Goal: Task Accomplishment & Management: Use online tool/utility

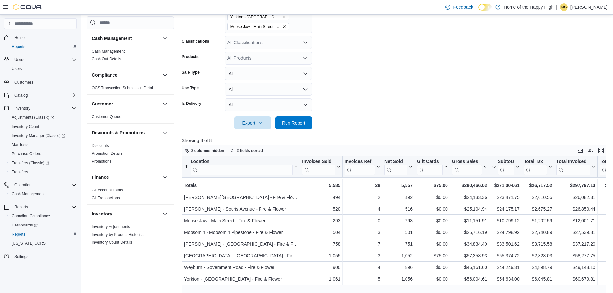
scroll to position [357, 0]
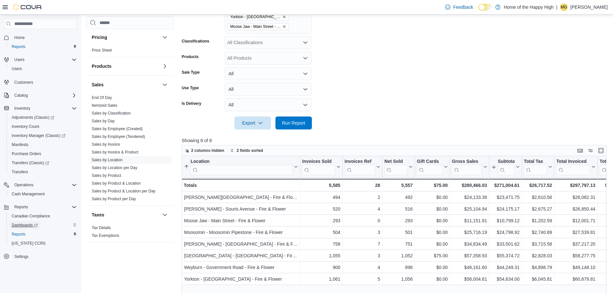
click at [24, 228] on span "Dashboards" at bounding box center [25, 225] width 26 height 5
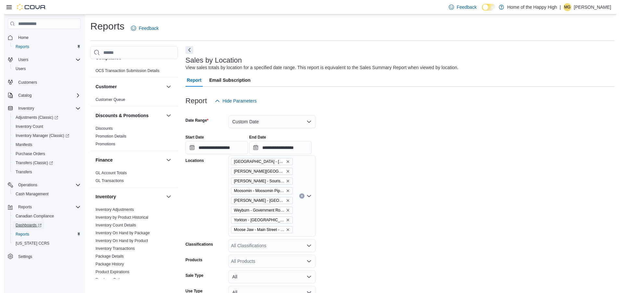
scroll to position [0, 0]
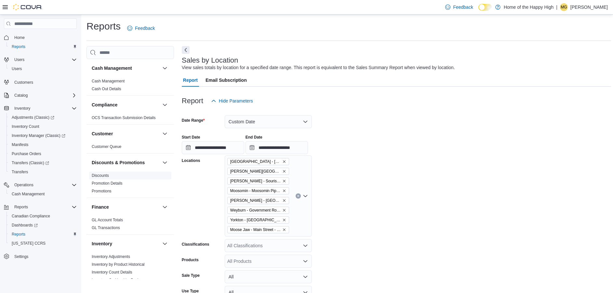
click at [110, 175] on span "Discounts" at bounding box center [130, 176] width 82 height 8
click at [99, 175] on link "Discounts" at bounding box center [100, 176] width 17 height 5
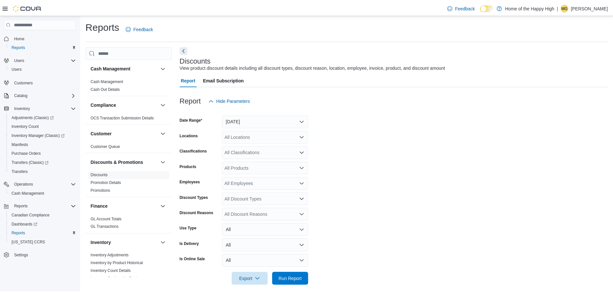
scroll to position [6, 0]
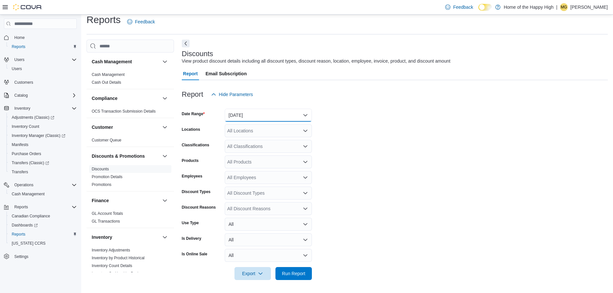
click at [257, 117] on button "[DATE]" at bounding box center [268, 115] width 87 height 13
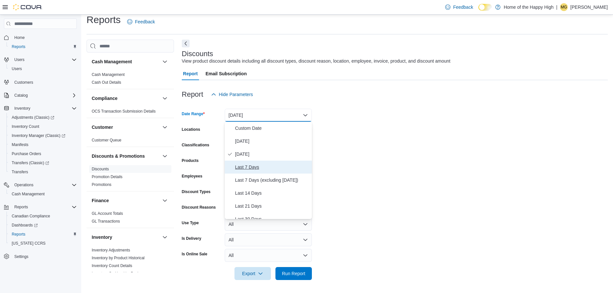
click at [246, 166] on span "Last 7 Days" at bounding box center [272, 167] width 74 height 8
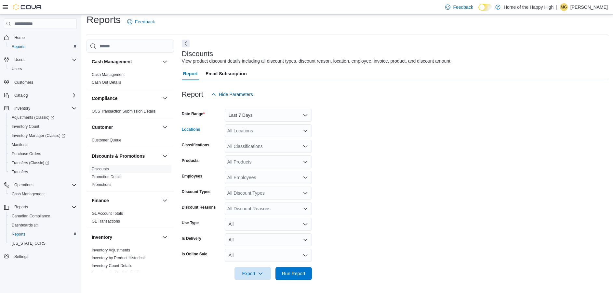
click at [248, 132] on div "All Locations" at bounding box center [268, 130] width 87 height 13
type input "*******"
click at [269, 138] on button "Weyburn - Government Road - Fire & Flower" at bounding box center [268, 141] width 87 height 9
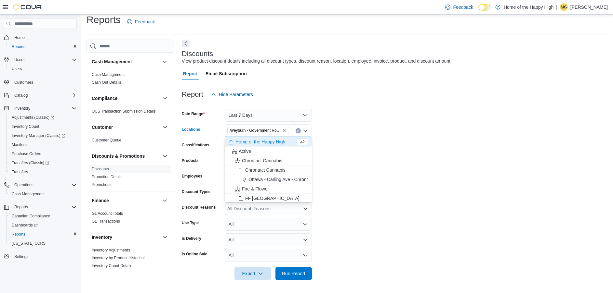
click at [376, 152] on form "Date Range Last 7 Days Locations [GEOGRAPHIC_DATA] - [GEOGRAPHIC_DATA] - Fire &…" at bounding box center [395, 190] width 426 height 179
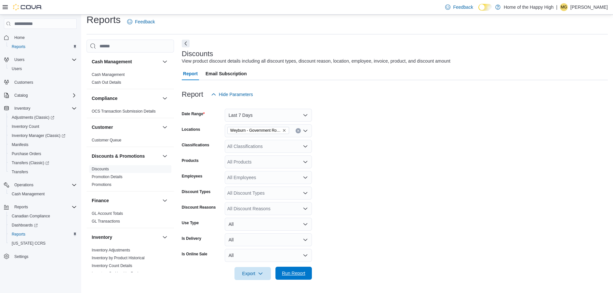
click at [289, 277] on span "Run Report" at bounding box center [293, 273] width 23 height 6
click at [236, 96] on span "Hide Parameters" at bounding box center [236, 94] width 34 height 6
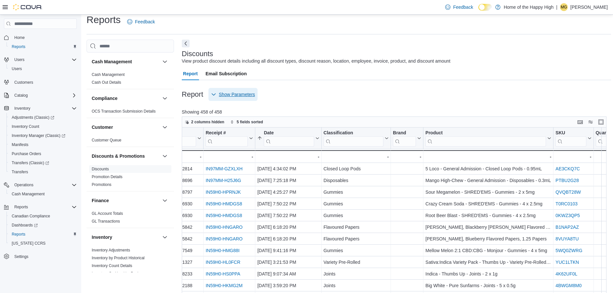
scroll to position [0, 456]
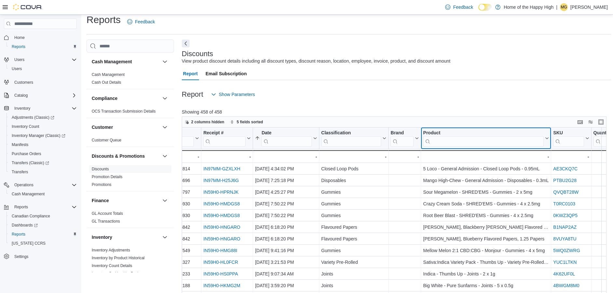
click at [453, 142] on input "search" at bounding box center [483, 141] width 121 height 10
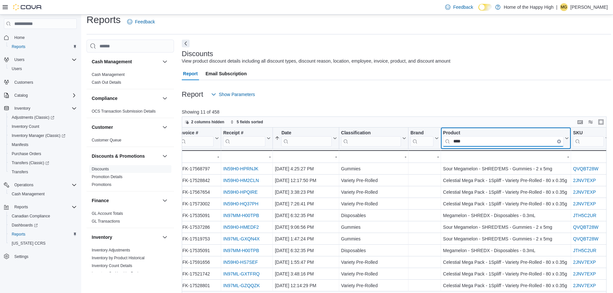
scroll to position [0, 437]
type input "*"
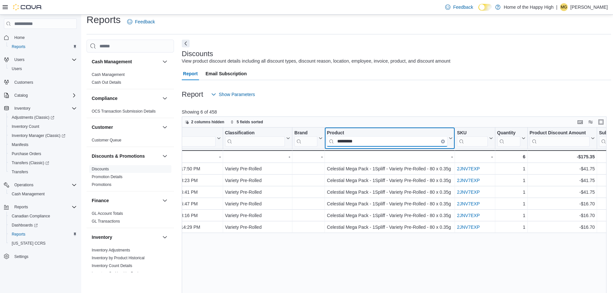
scroll to position [0, 606]
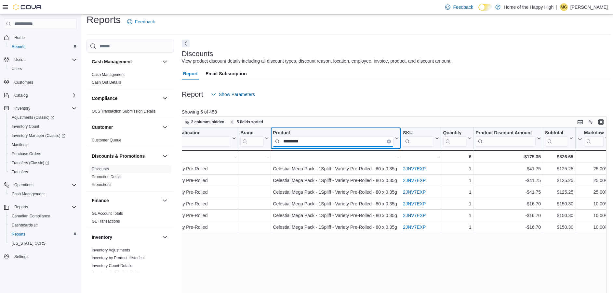
type input "*********"
drag, startPoint x: 312, startPoint y: 143, endPoint x: 255, endPoint y: 145, distance: 56.6
click at [255, 145] on div "Discount Reason Sorted by Date, ascending , then sorted by Location, ascending …" at bounding box center [92, 145] width 1035 height 35
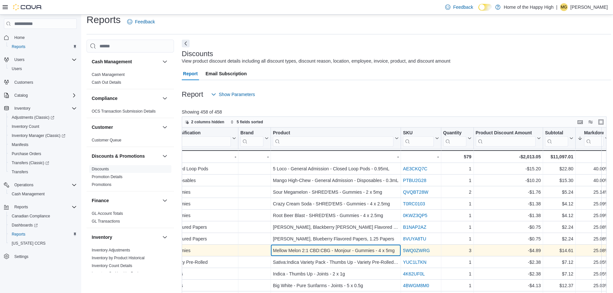
click at [349, 256] on div "Mellow Melon 2:1 CBD:CBG - Monjour - Gummies - 4 x 5mg - Product, column 12, ro…" at bounding box center [336, 251] width 130 height 12
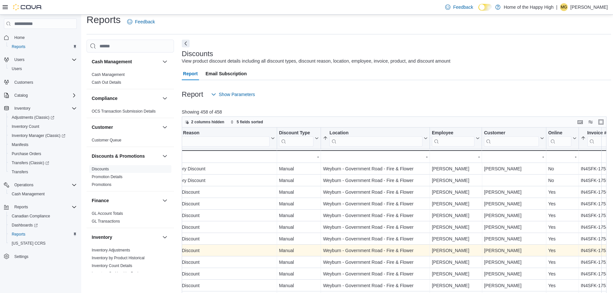
scroll to position [0, 0]
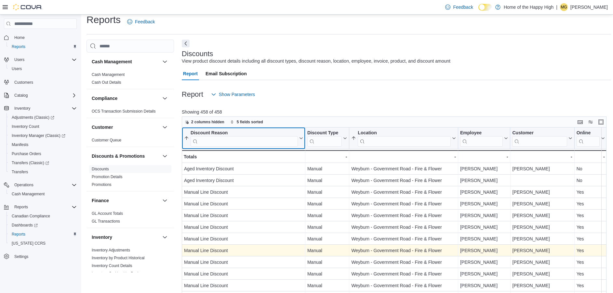
click at [230, 140] on input "search" at bounding box center [243, 141] width 107 height 10
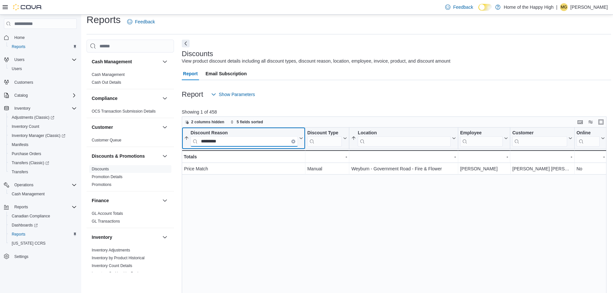
type input "*********"
click at [296, 142] on input "*********" at bounding box center [243, 141] width 107 height 10
click at [290, 140] on input "*********" at bounding box center [243, 141] width 107 height 10
click at [292, 141] on icon "Clear input" at bounding box center [293, 142] width 2 height 2
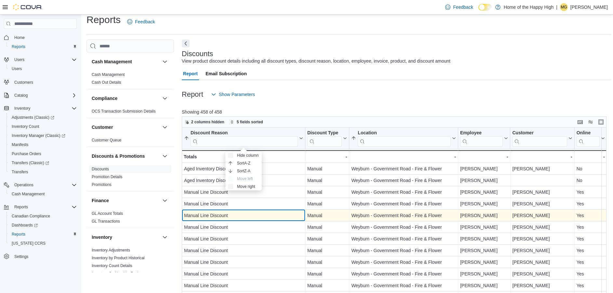
click at [281, 213] on div "Manual Line Discount" at bounding box center [243, 216] width 119 height 8
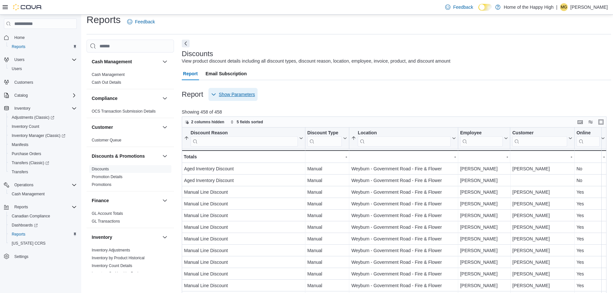
click at [236, 94] on span "Show Parameters" at bounding box center [237, 94] width 36 height 6
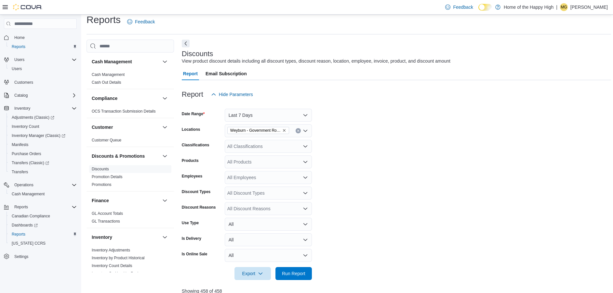
click at [491, 168] on form "Date Range Last 7 Days Locations Weyburn - Government Road - Fire & Flower Clas…" at bounding box center [396, 190] width 429 height 179
click at [285, 132] on icon "Remove Weyburn - Government Road - Fire & Flower from selection in this group" at bounding box center [284, 131] width 4 height 4
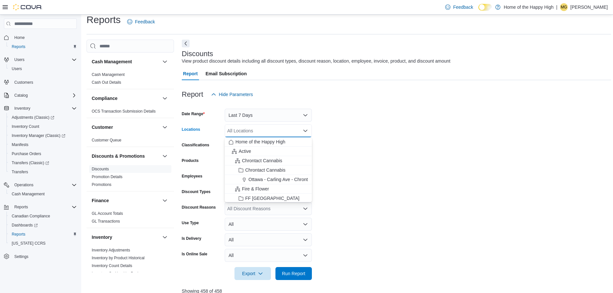
click at [285, 132] on div "All Locations Combo box. Selected. Combo box input. All Locations. Type some te…" at bounding box center [268, 130] width 87 height 13
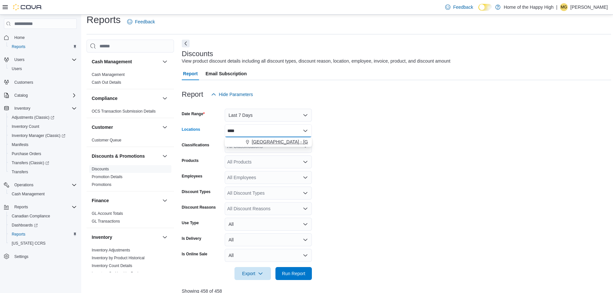
type input "****"
click at [283, 137] on button "[GEOGRAPHIC_DATA] - [GEOGRAPHIC_DATA] - Fire & Flower" at bounding box center [268, 141] width 87 height 9
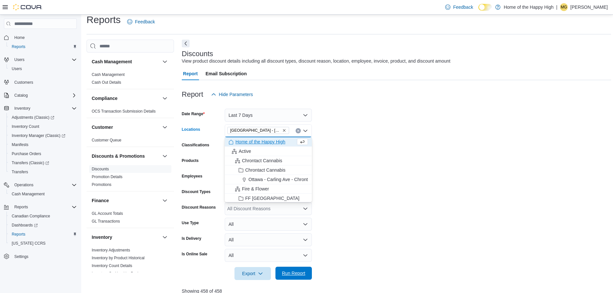
click at [292, 269] on span "Run Report" at bounding box center [293, 273] width 29 height 13
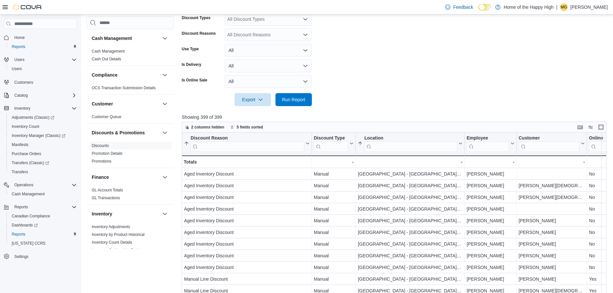
scroll to position [181, 0]
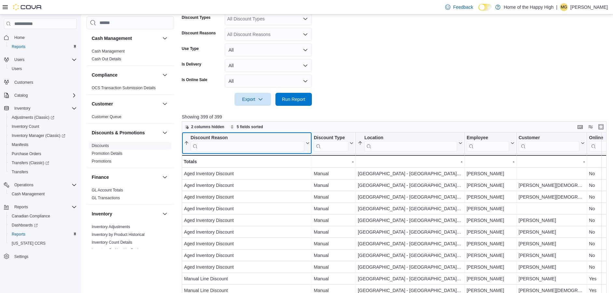
click at [258, 144] on input "search" at bounding box center [247, 146] width 114 height 10
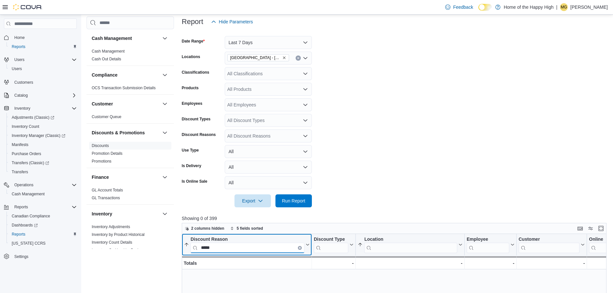
scroll to position [77, 0]
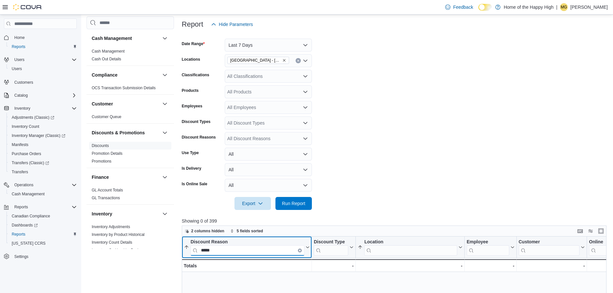
type input "*****"
click at [284, 57] on span "[GEOGRAPHIC_DATA] - [GEOGRAPHIC_DATA] - Fire & Flower" at bounding box center [258, 60] width 56 height 6
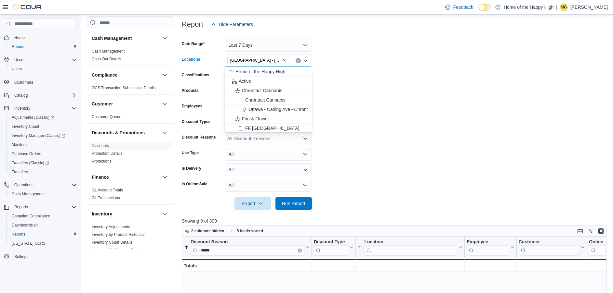
click at [284, 60] on icon "Remove Swan River - Main Street - Fire & Flower from selection in this group" at bounding box center [284, 60] width 4 height 4
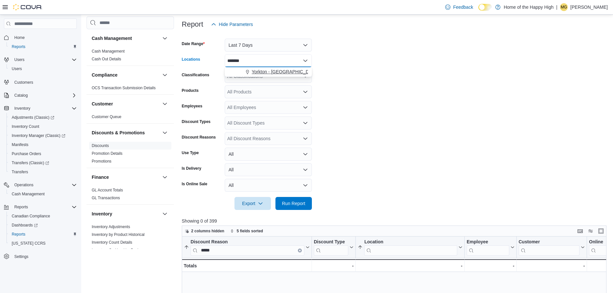
type input "*******"
click at [266, 74] on span "Yorkton - [GEOGRAPHIC_DATA] - Fire & Flower" at bounding box center [301, 72] width 98 height 6
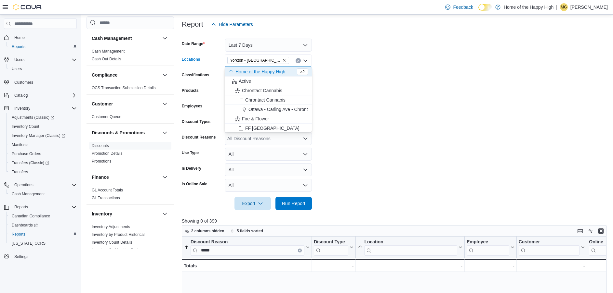
click at [385, 104] on form "Date Range Last 7 Days Locations [GEOGRAPHIC_DATA] - [GEOGRAPHIC_DATA] - Fire &…" at bounding box center [396, 120] width 429 height 179
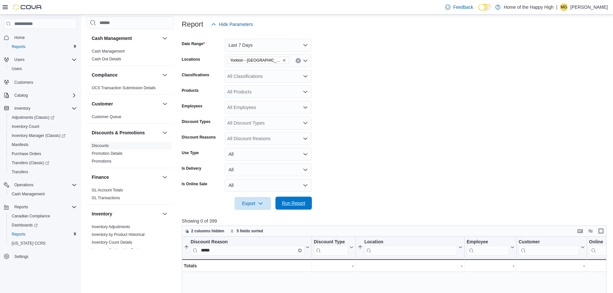
click at [298, 204] on span "Run Report" at bounding box center [293, 203] width 23 height 6
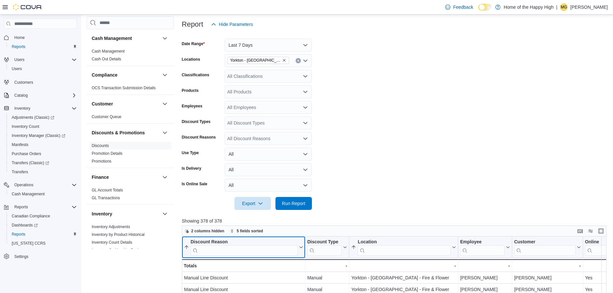
click at [249, 248] on input "search" at bounding box center [243, 251] width 107 height 10
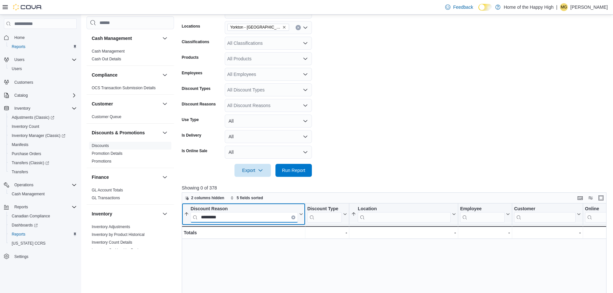
scroll to position [109, 0]
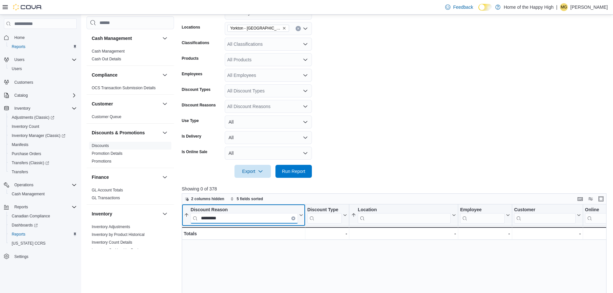
type input "*********"
click at [385, 155] on form "Date Range Last 7 Days Locations [GEOGRAPHIC_DATA] - [GEOGRAPHIC_DATA] - Fire &…" at bounding box center [396, 88] width 429 height 179
click at [292, 219] on button "Clear input" at bounding box center [293, 219] width 4 height 4
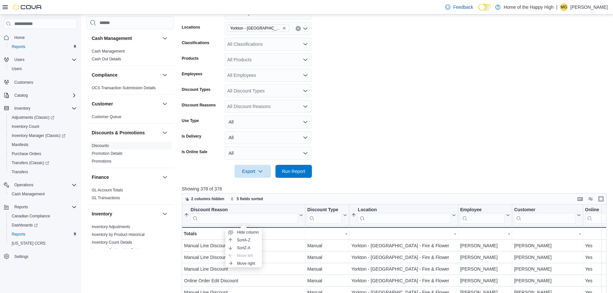
click at [371, 163] on div at bounding box center [396, 162] width 429 height 5
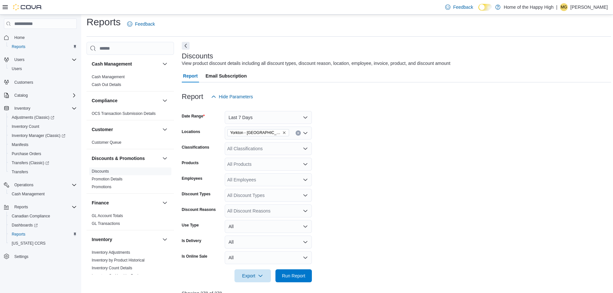
scroll to position [3, 0]
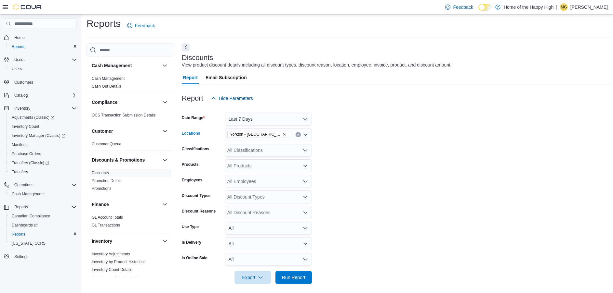
click at [298, 133] on button "Clear input" at bounding box center [297, 134] width 5 height 5
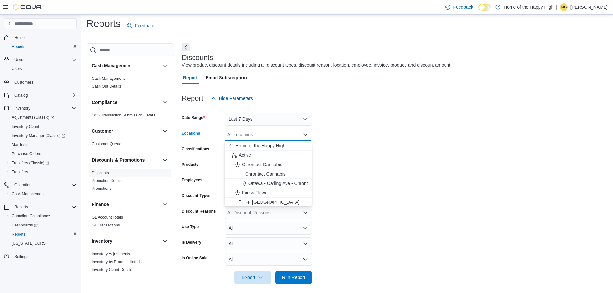
click at [284, 135] on div "All Locations Combo box. Selected. Combo box input. All Locations. Type some te…" at bounding box center [268, 134] width 87 height 13
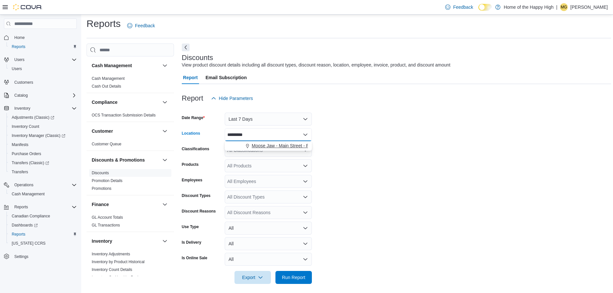
type input "*********"
click at [277, 144] on span "Moose Jaw - Main Street - Fire & Flower" at bounding box center [293, 146] width 82 height 6
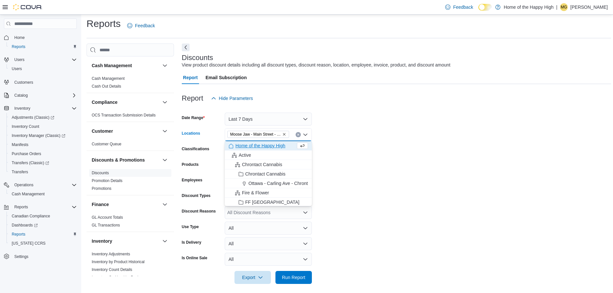
click at [380, 145] on form "Date Range Last 7 Days Locations [GEOGRAPHIC_DATA] - Fire & Flower Combo box. S…" at bounding box center [396, 194] width 429 height 179
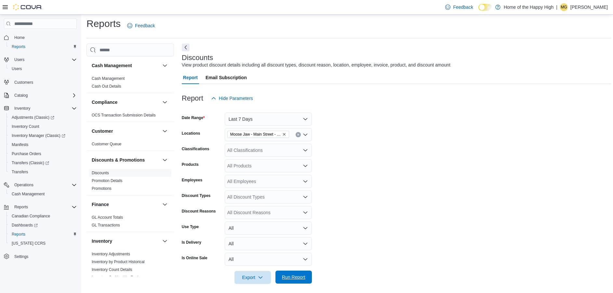
click at [289, 284] on span "Run Report" at bounding box center [293, 277] width 29 height 13
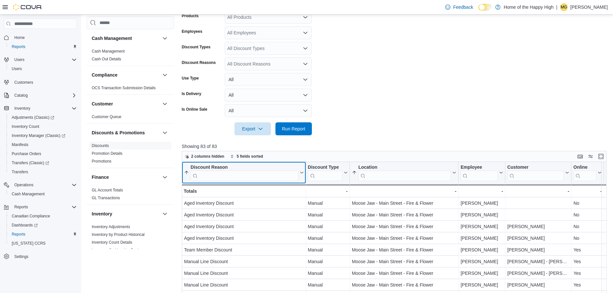
click at [231, 180] on input "search" at bounding box center [244, 176] width 108 height 10
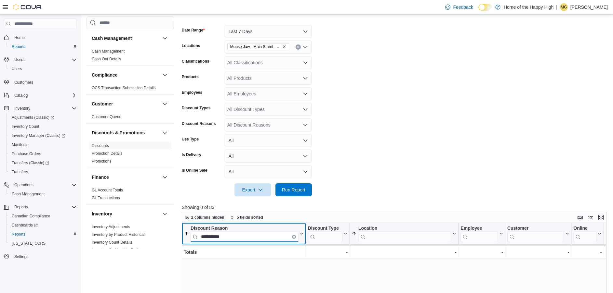
scroll to position [86, 0]
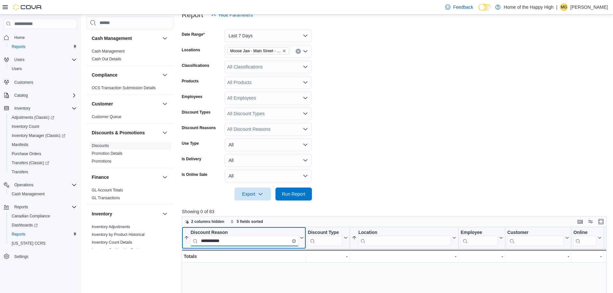
type input "**********"
click at [284, 51] on icon "Remove Moose Jaw - Main Street - Fire & Flower from selection in this group" at bounding box center [284, 51] width 3 height 3
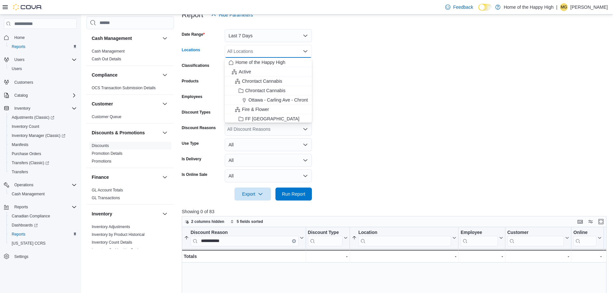
click at [284, 51] on div "All Locations" at bounding box center [268, 51] width 87 height 13
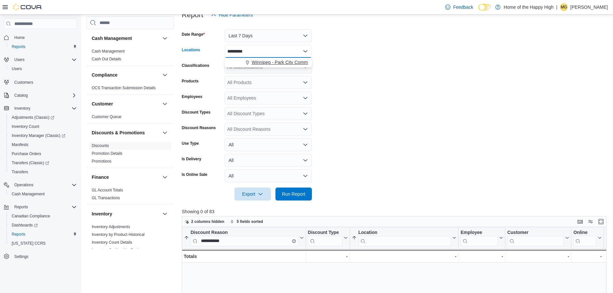
type input "*********"
click at [282, 63] on span "Winnipeg - Park City Commons - Fire & Flower" at bounding box center [299, 62] width 95 height 6
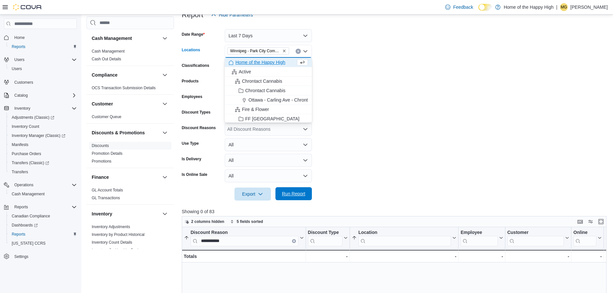
click at [292, 196] on span "Run Report" at bounding box center [293, 194] width 23 height 6
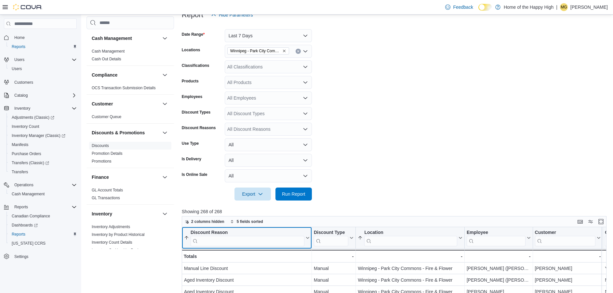
click at [277, 239] on input "search" at bounding box center [247, 241] width 114 height 10
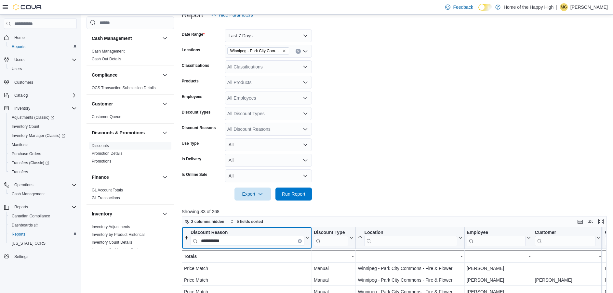
type input "**********"
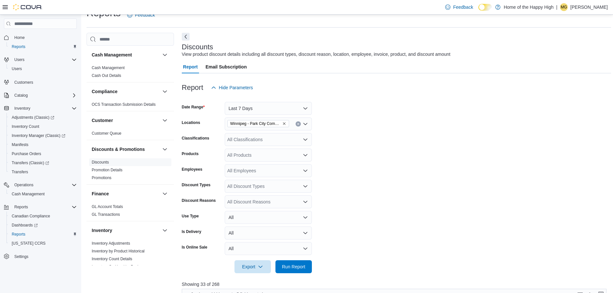
scroll to position [9, 0]
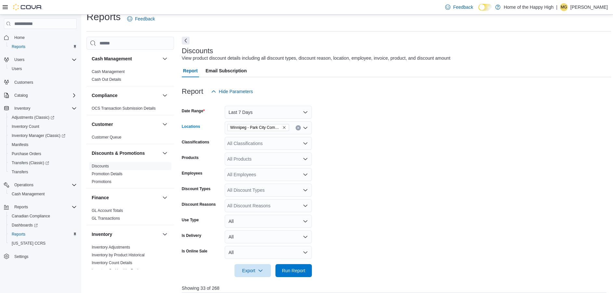
click at [286, 127] on icon "Remove Winnipeg - Park City Commons - Fire & Flower from selection in this group" at bounding box center [284, 128] width 4 height 4
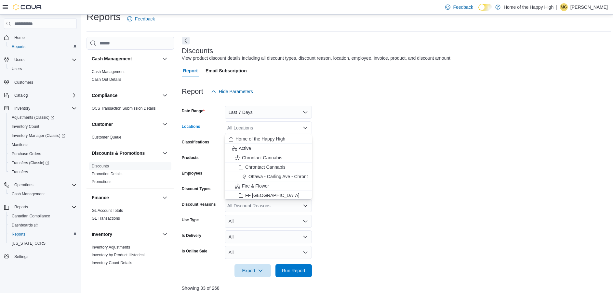
click at [286, 127] on div "All Locations" at bounding box center [268, 128] width 87 height 13
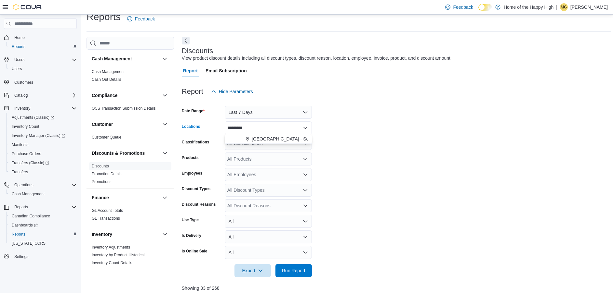
type input "*********"
click at [281, 145] on div "All Classifications" at bounding box center [268, 143] width 87 height 13
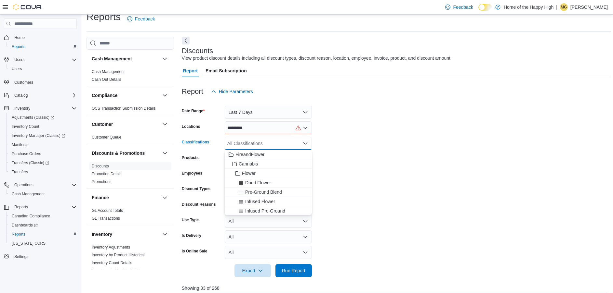
click at [267, 126] on div "*********" at bounding box center [268, 128] width 87 height 13
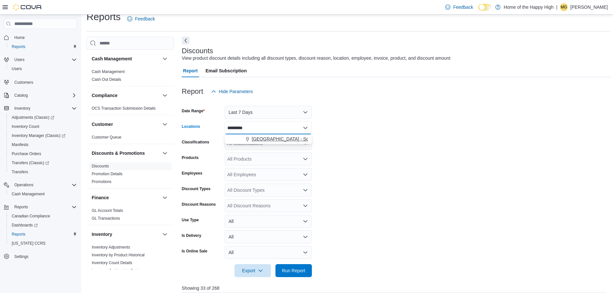
click at [261, 140] on span "[GEOGRAPHIC_DATA] - Southglen - Fire & Flower" at bounding box center [303, 139] width 103 height 6
click at [366, 143] on form "Date Range Last 7 Days Locations [GEOGRAPHIC_DATA] - Southglen - Fire & Flower …" at bounding box center [396, 187] width 429 height 179
click at [292, 274] on span "Run Report" at bounding box center [293, 270] width 23 height 6
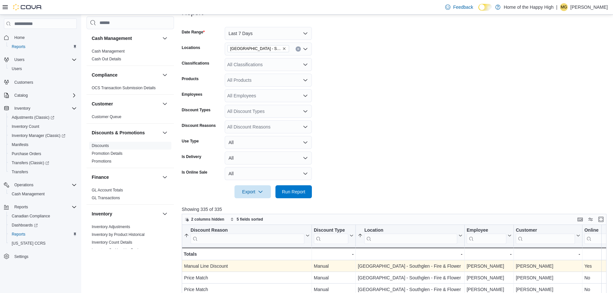
scroll to position [164, 0]
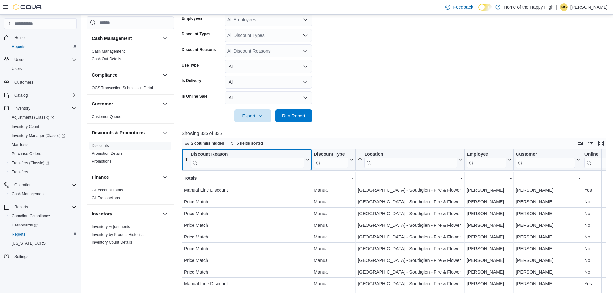
click at [235, 161] on input "search" at bounding box center [247, 163] width 114 height 10
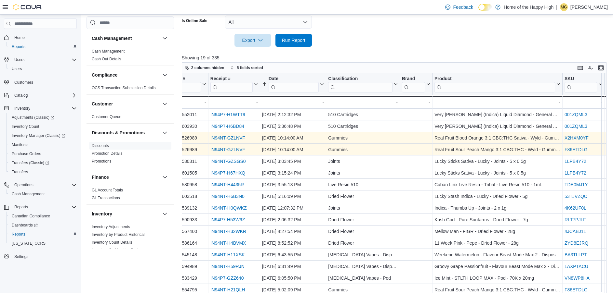
scroll to position [0, 626]
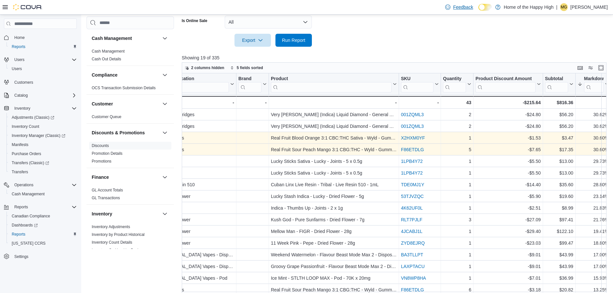
type input "**********"
